Goal: Information Seeking & Learning: Learn about a topic

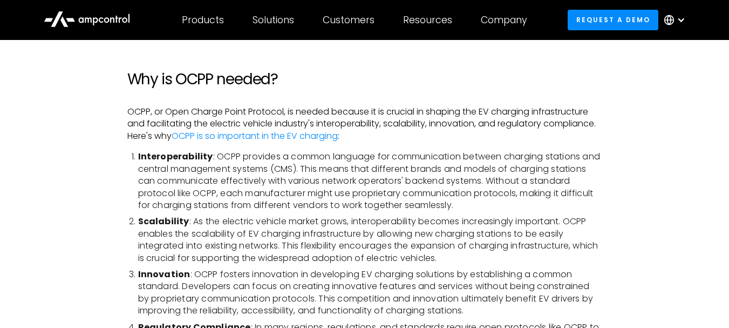
scroll to position [748, 0]
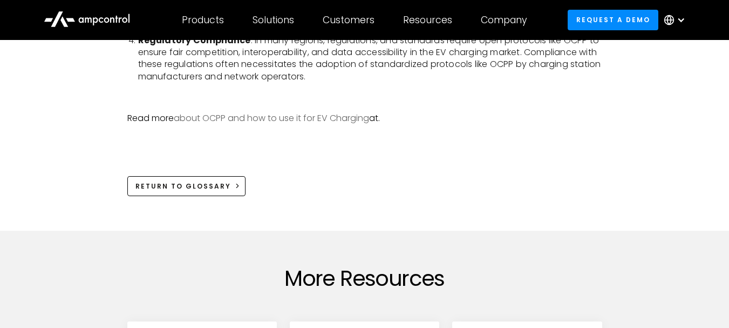
click at [336, 118] on link "about OCPP and how to use it for EV Charging" at bounding box center [271, 118] width 195 height 12
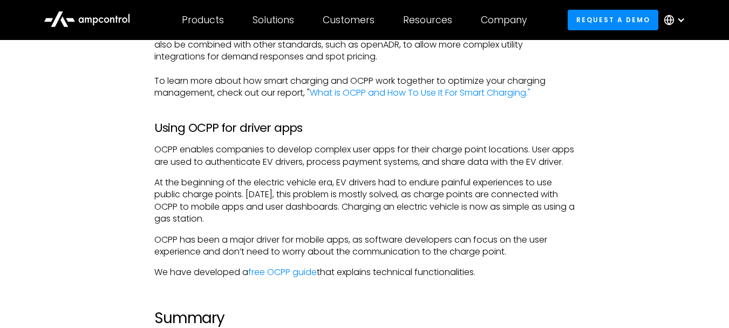
scroll to position [1433, 0]
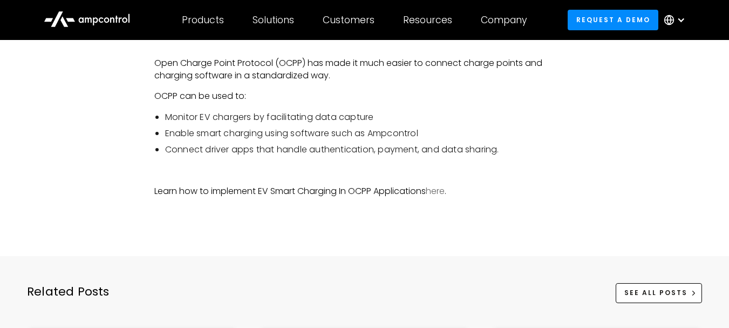
click at [439, 197] on link "here" at bounding box center [435, 191] width 19 height 12
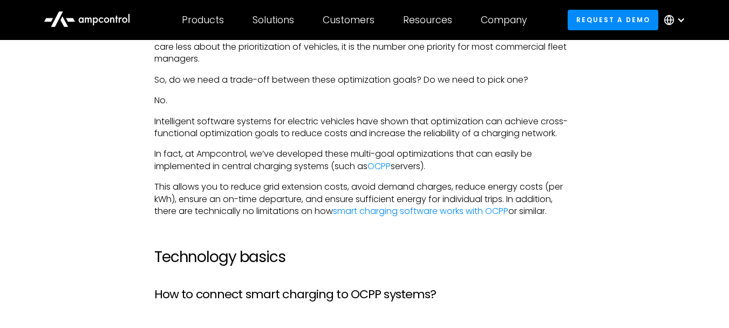
scroll to position [4011, 0]
